Goal: Task Accomplishment & Management: Manage account settings

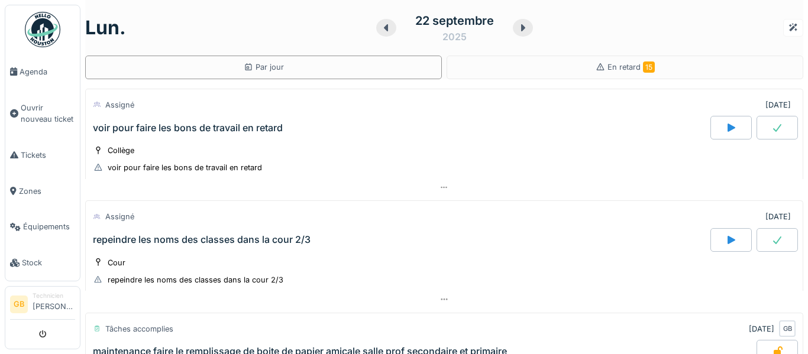
click at [46, 12] on img at bounding box center [42, 29] width 35 height 35
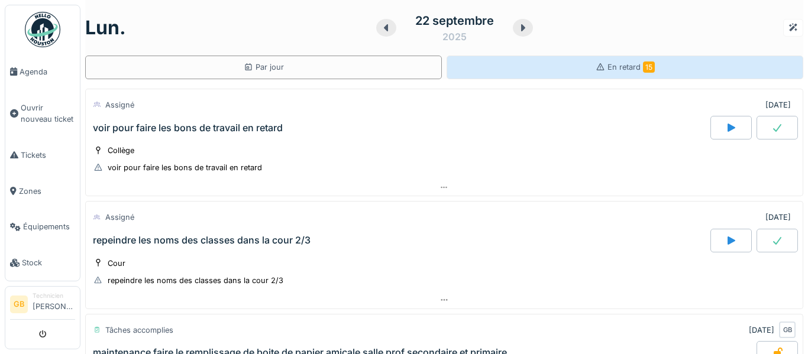
click at [655, 68] on div "En retard 15" at bounding box center [624, 68] width 357 height 24
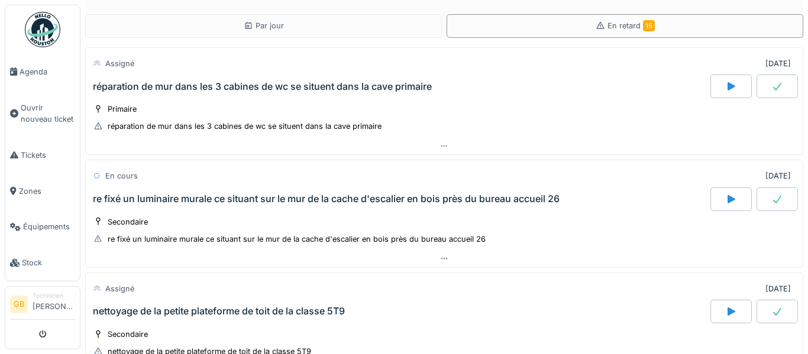
click at [807, 76] on div "Par jour En retard 15 Assigné [DATE] réparation de mur dans les 3 cabines de wc…" at bounding box center [443, 177] width 727 height 354
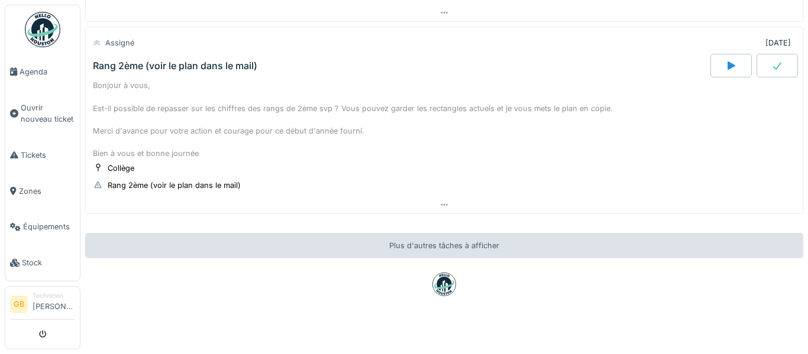
scroll to position [1638, 0]
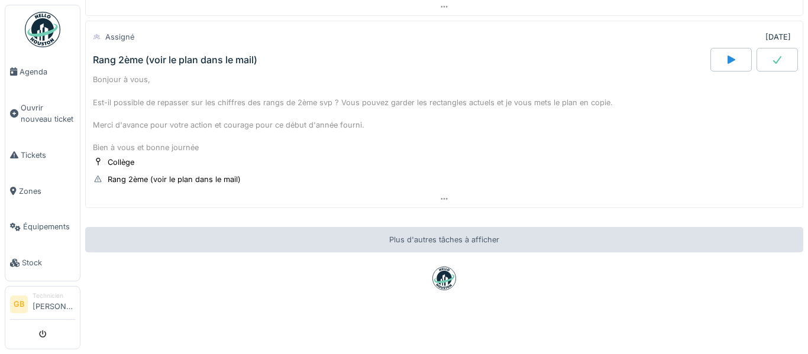
click at [33, 25] on img at bounding box center [42, 29] width 35 height 35
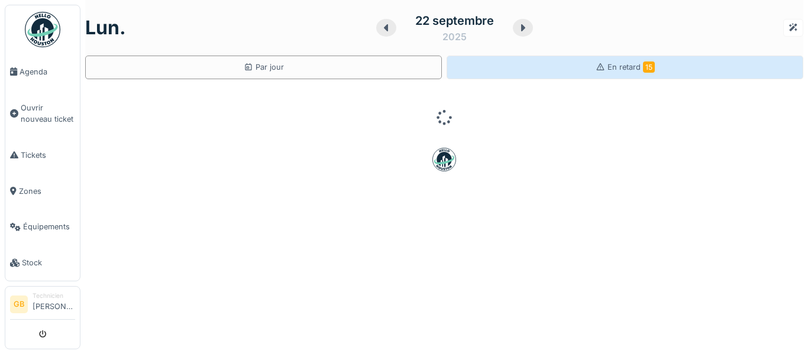
click at [601, 67] on icon at bounding box center [599, 67] width 9 height 8
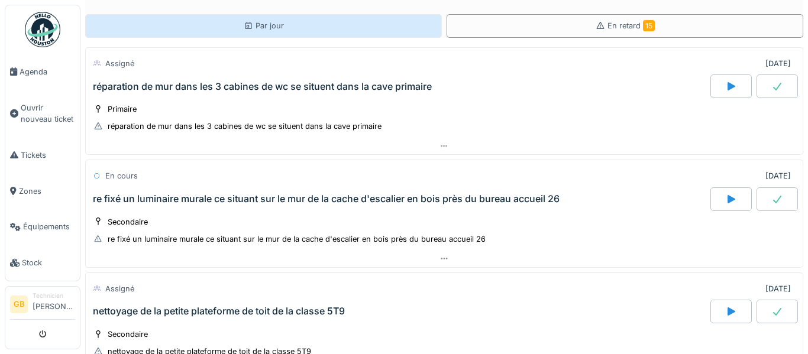
click at [370, 31] on div "Par jour" at bounding box center [263, 26] width 357 height 24
